Goal: Information Seeking & Learning: Check status

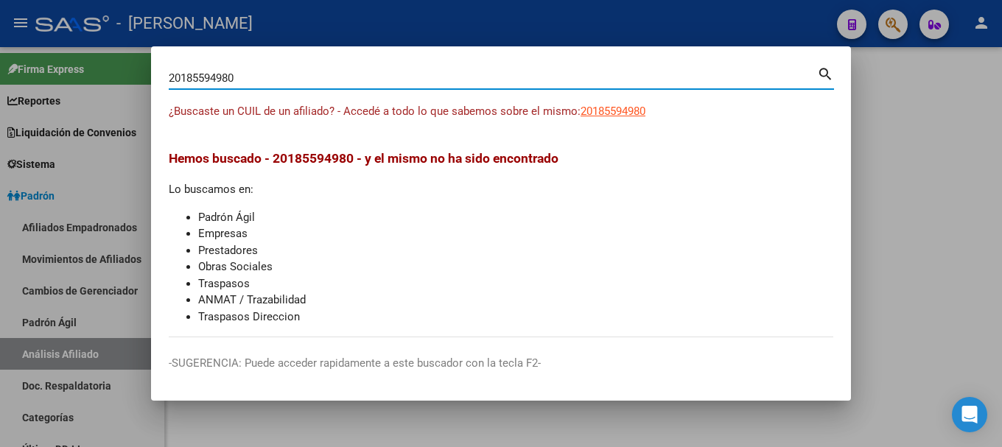
click at [640, 84] on input "20185594980" at bounding box center [493, 77] width 649 height 13
click at [639, 84] on input "20185594980" at bounding box center [493, 77] width 649 height 13
type input "41536819"
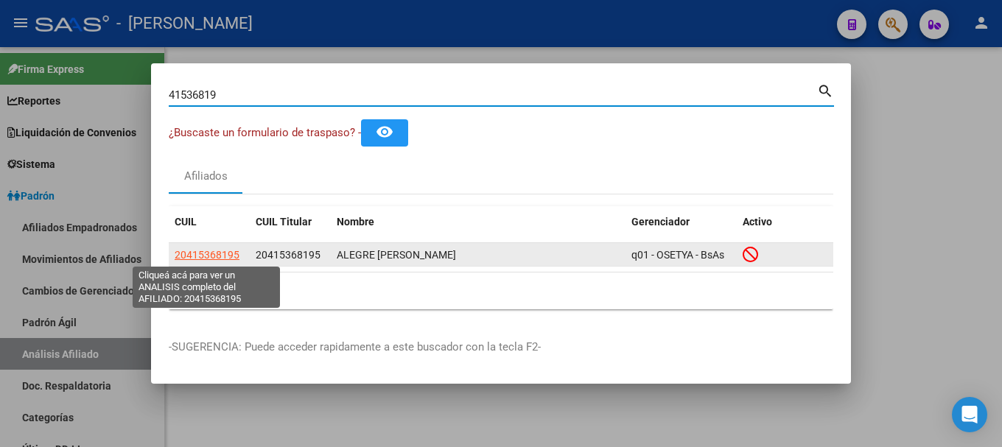
click at [231, 256] on span "20415368195" at bounding box center [207, 255] width 65 height 12
type textarea "20415368195"
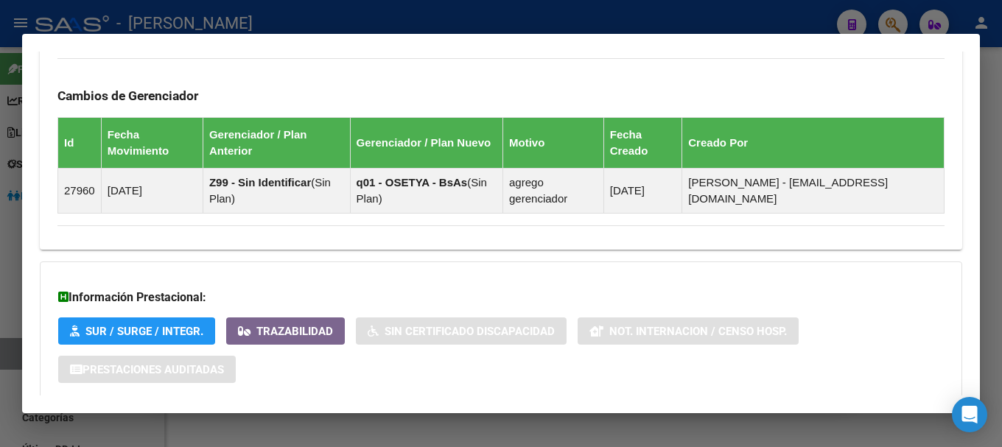
scroll to position [970, 0]
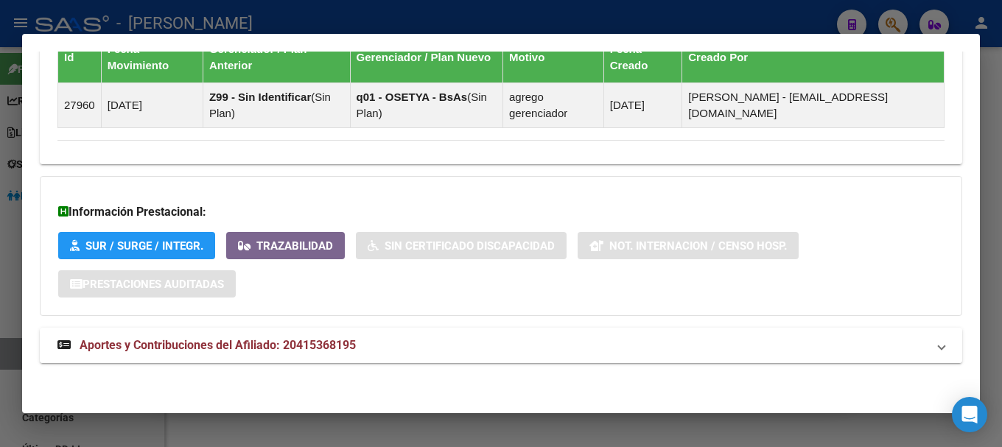
click at [478, 338] on mat-panel-title "Aportes y Contribuciones del Afiliado: 20415368195" at bounding box center [492, 346] width 870 height 18
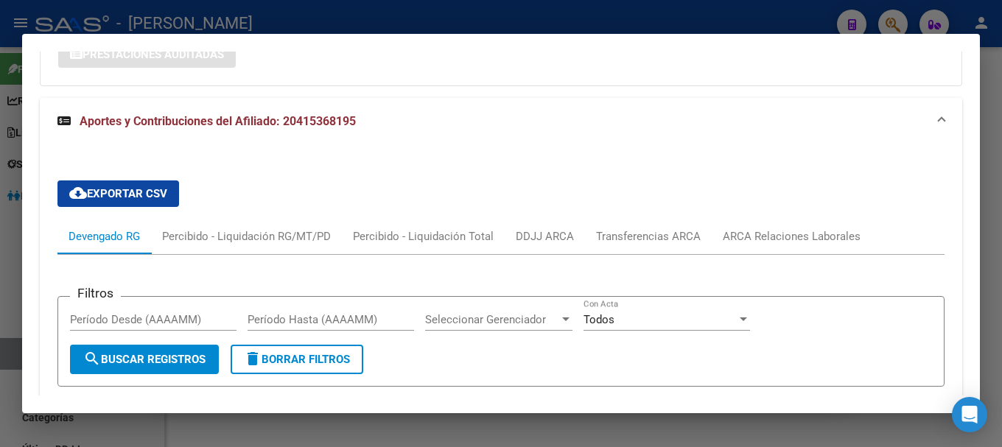
scroll to position [1191, 0]
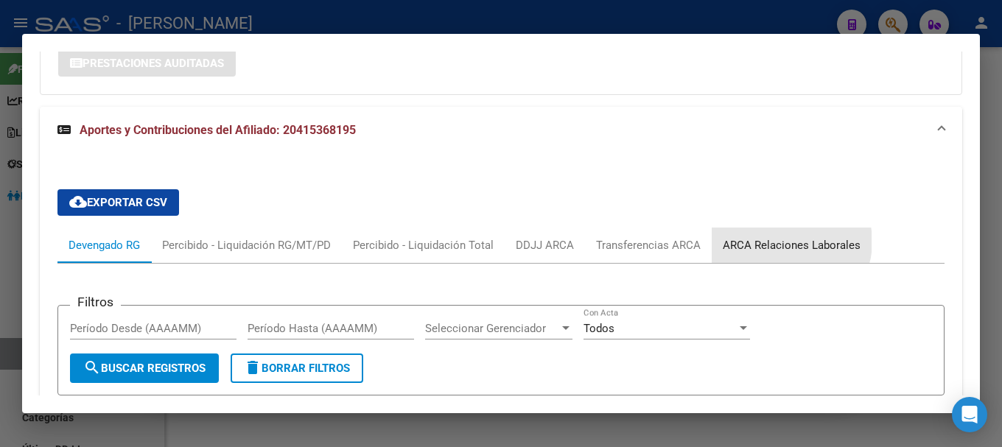
click at [786, 242] on div "ARCA Relaciones Laborales" at bounding box center [792, 245] width 138 height 16
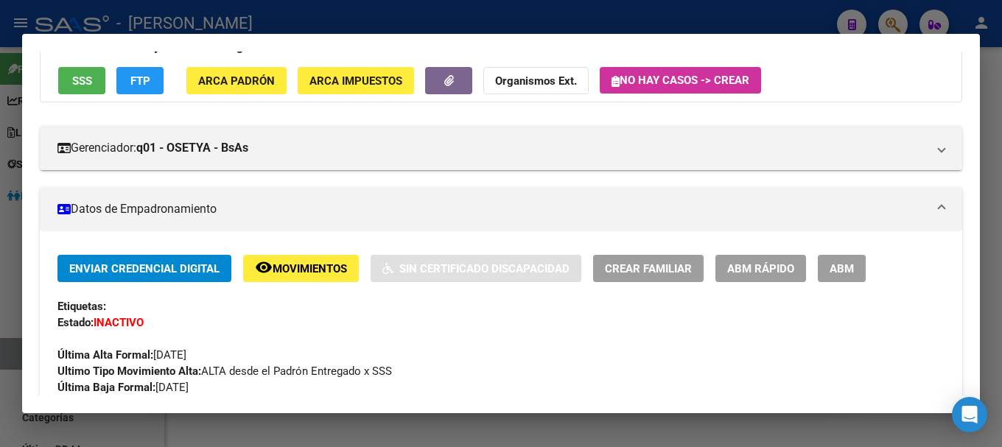
scroll to position [0, 0]
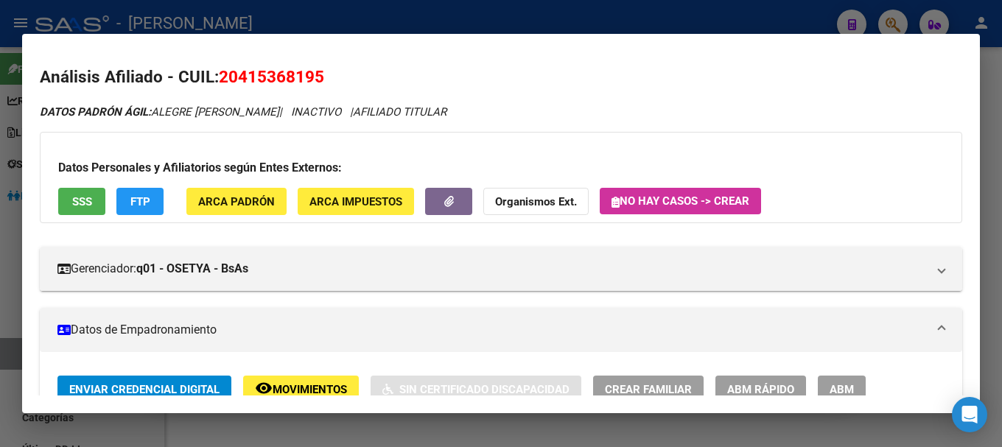
click at [329, 20] on div at bounding box center [501, 223] width 1002 height 447
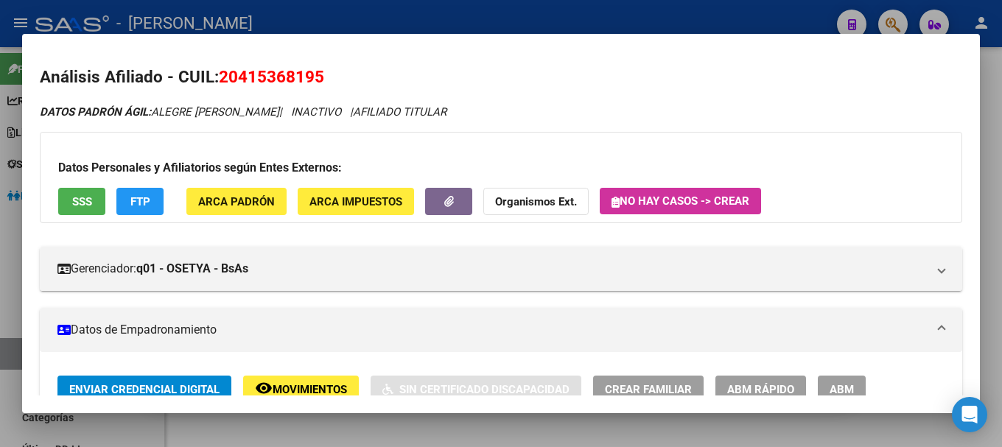
click at [329, 20] on div at bounding box center [501, 223] width 1002 height 447
